Goal: Task Accomplishment & Management: Manage account settings

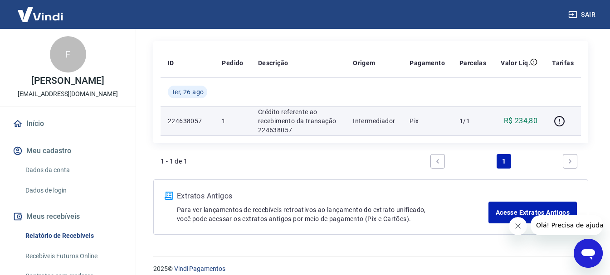
scroll to position [118, 0]
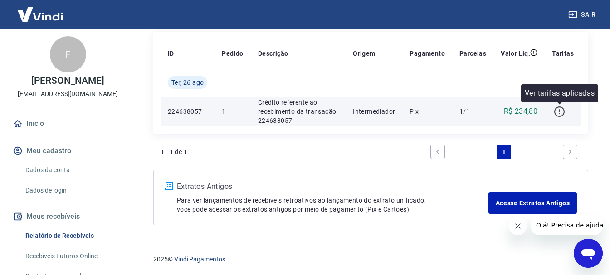
click at [556, 110] on icon "button" at bounding box center [560, 112] width 10 height 10
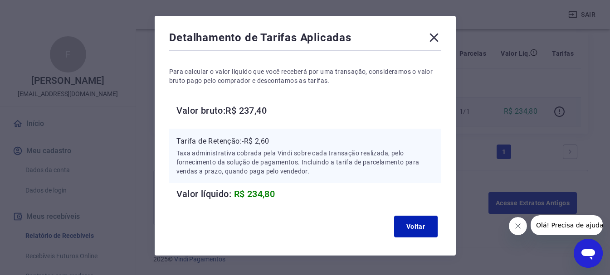
scroll to position [52, 0]
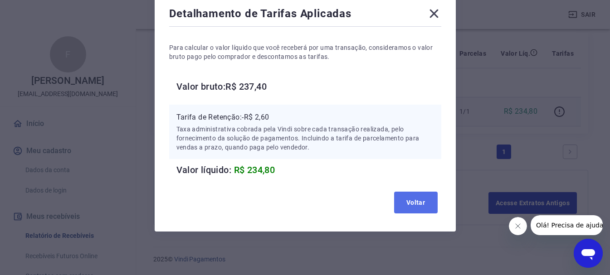
click at [412, 198] on button "Voltar" at bounding box center [416, 203] width 44 height 22
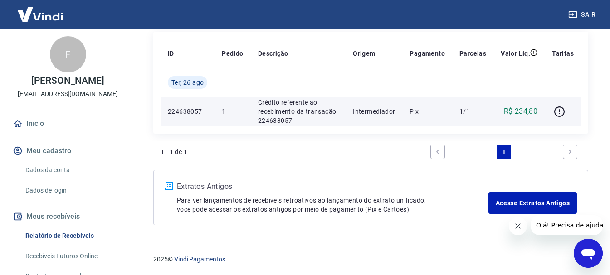
click at [280, 112] on p "Crédito referente ao recebimento da transação 224638057" at bounding box center [298, 111] width 80 height 27
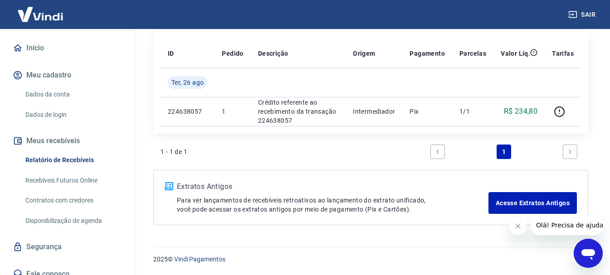
scroll to position [85, 0]
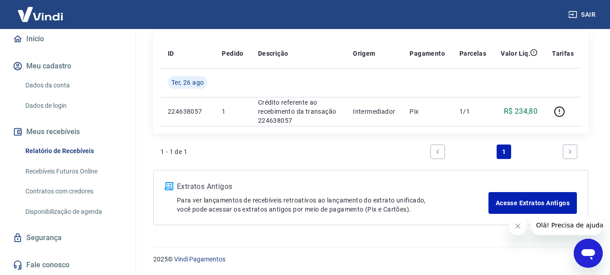
click at [56, 88] on link "Dados da conta" at bounding box center [73, 85] width 103 height 19
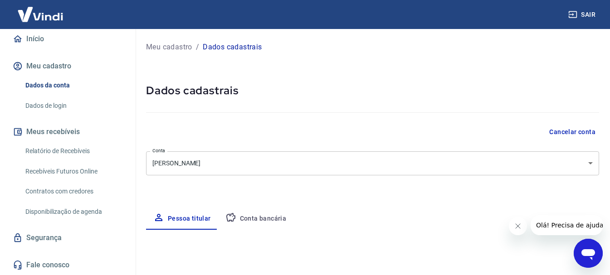
select select "PR"
select select "business"
click at [263, 215] on button "Conta bancária" at bounding box center [256, 219] width 76 height 22
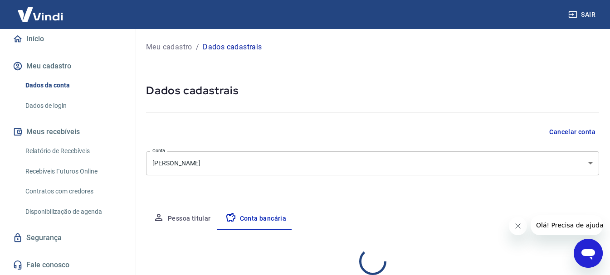
select select "1"
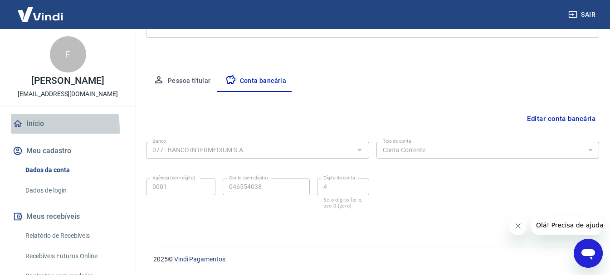
click at [36, 129] on link "Início" at bounding box center [68, 124] width 114 height 20
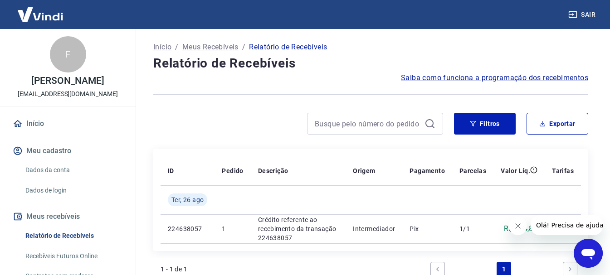
click at [497, 80] on span "Saiba como funciona a programação dos recebimentos" at bounding box center [494, 78] width 187 height 11
